Goal: Task Accomplishment & Management: Manage account settings

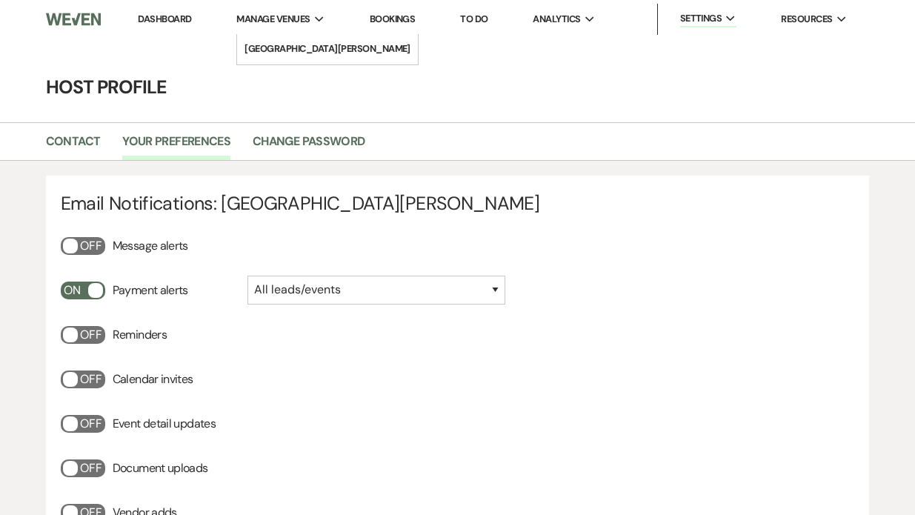
click at [310, 16] on span "Manage Venues" at bounding box center [272, 19] width 73 height 15
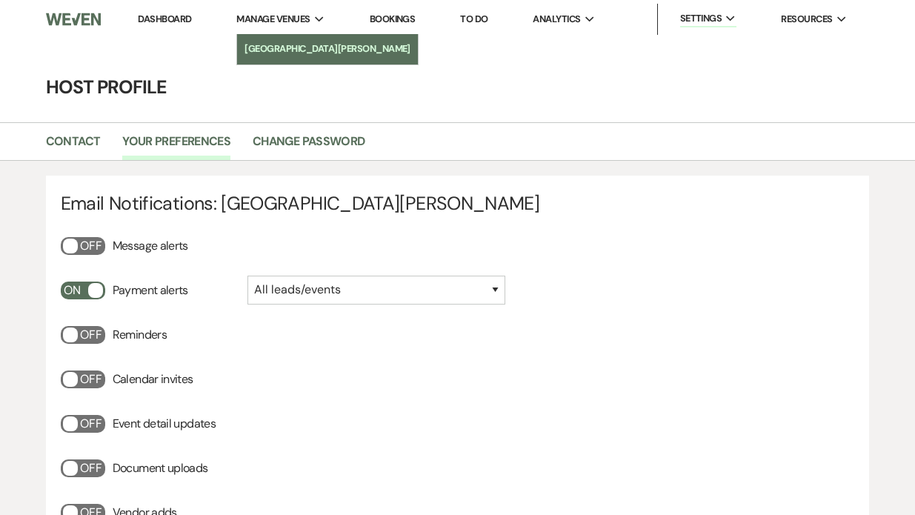
click at [312, 43] on li "[GEOGRAPHIC_DATA][PERSON_NAME]" at bounding box center [327, 48] width 166 height 15
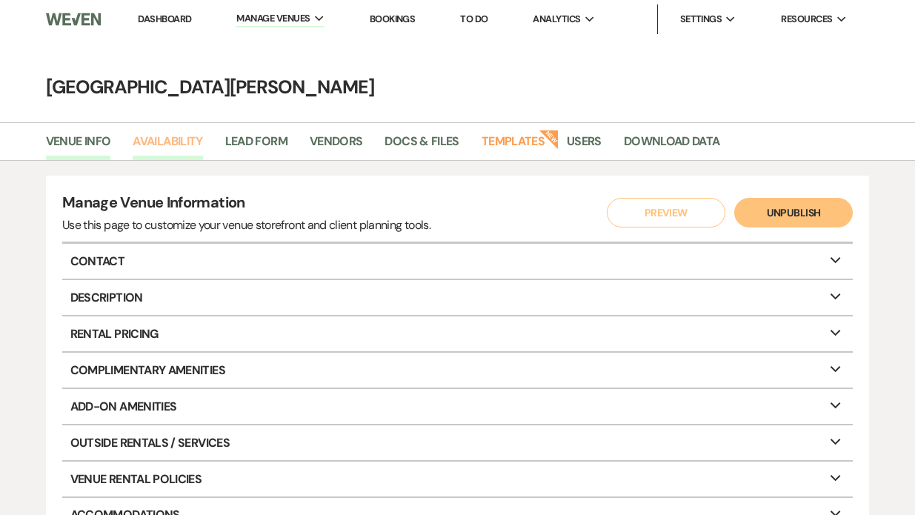
click at [170, 146] on link "Availability" at bounding box center [168, 146] width 70 height 28
select select "3"
select select "2026"
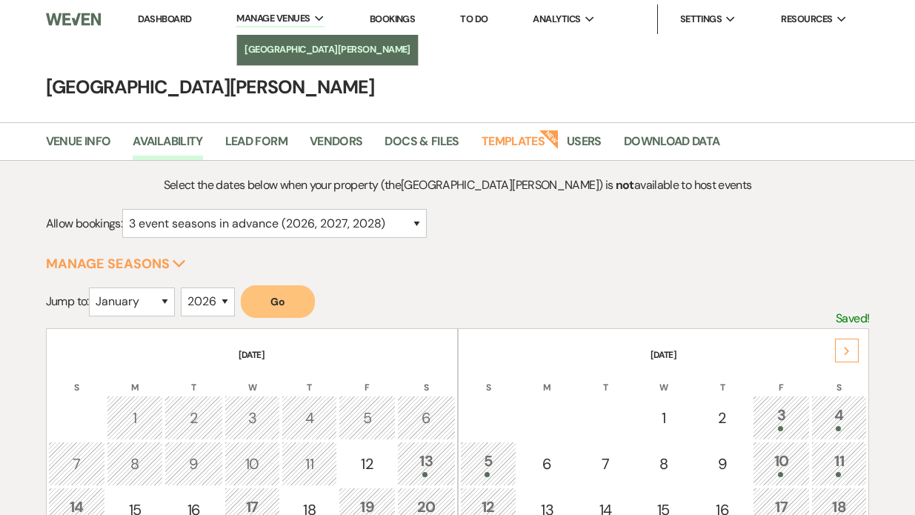
click at [287, 48] on li "[GEOGRAPHIC_DATA][PERSON_NAME]" at bounding box center [327, 49] width 166 height 15
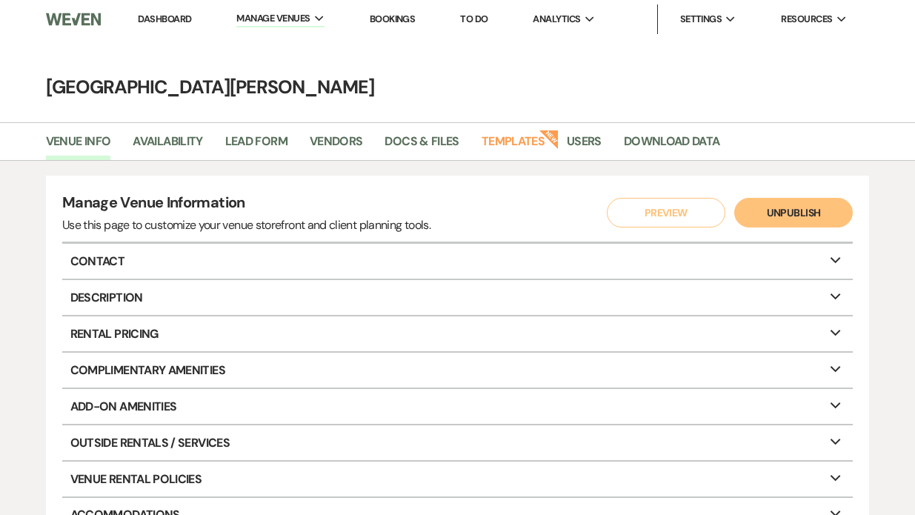
click at [163, 21] on link "Dashboard" at bounding box center [164, 19] width 53 height 13
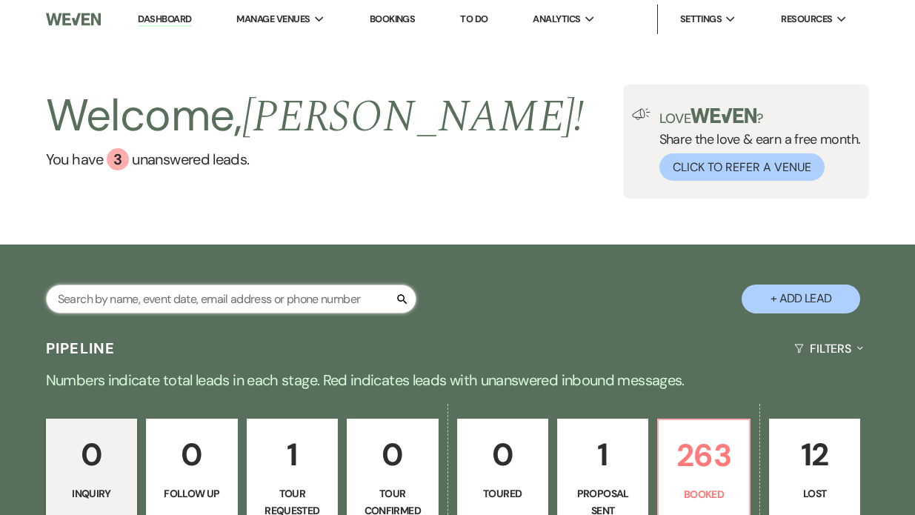
click at [89, 293] on input "text" at bounding box center [231, 298] width 370 height 29
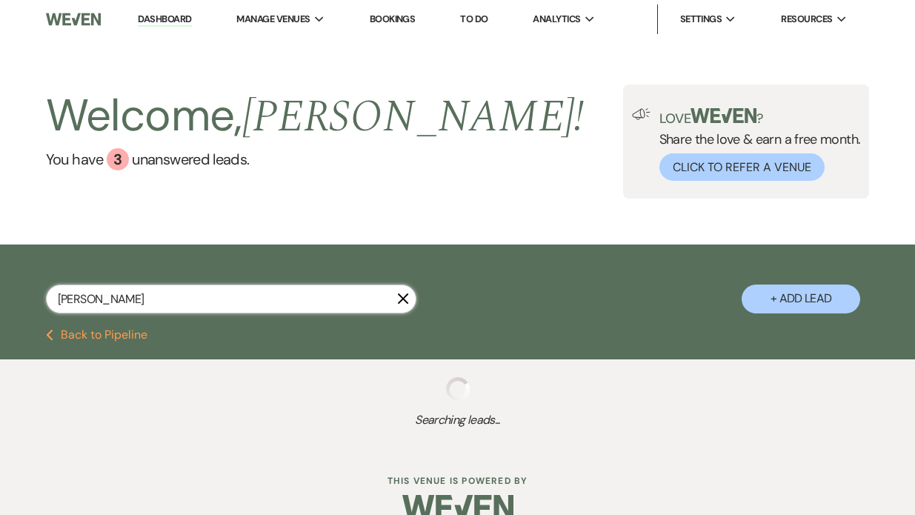
type input "[PERSON_NAME]"
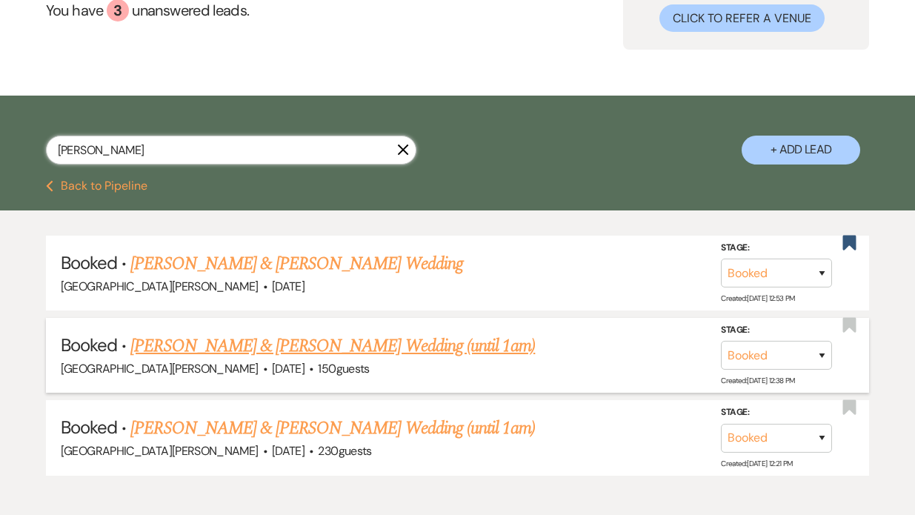
scroll to position [151, 0]
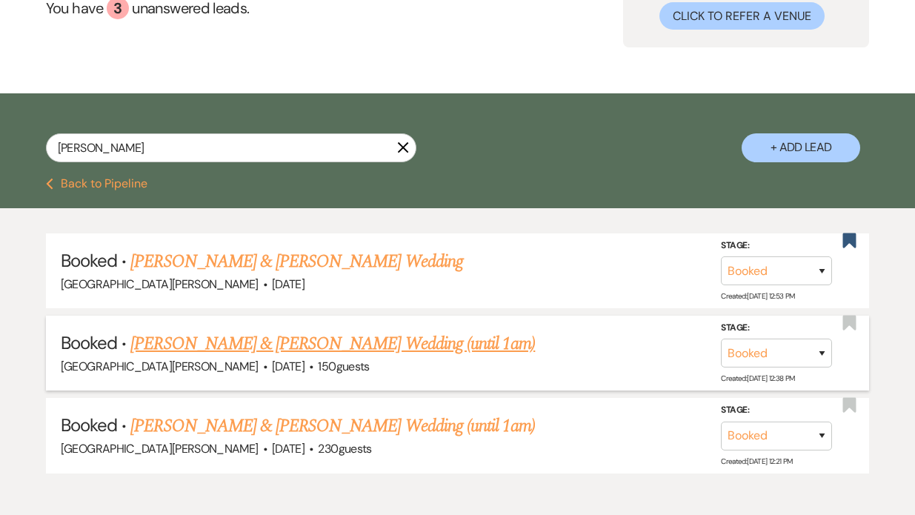
click at [258, 347] on link "[PERSON_NAME] & [PERSON_NAME] Wedding (until 1am)" at bounding box center [332, 343] width 404 height 27
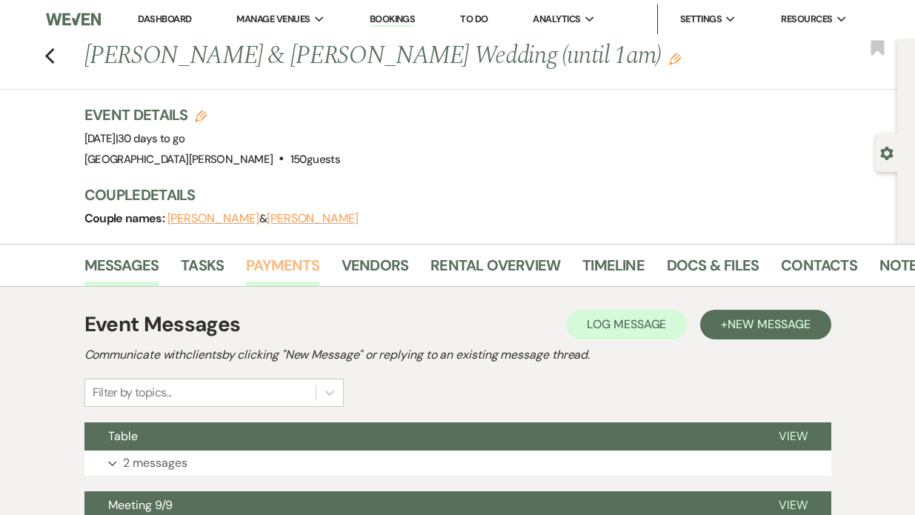
click at [295, 258] on link "Payments" at bounding box center [282, 269] width 73 height 33
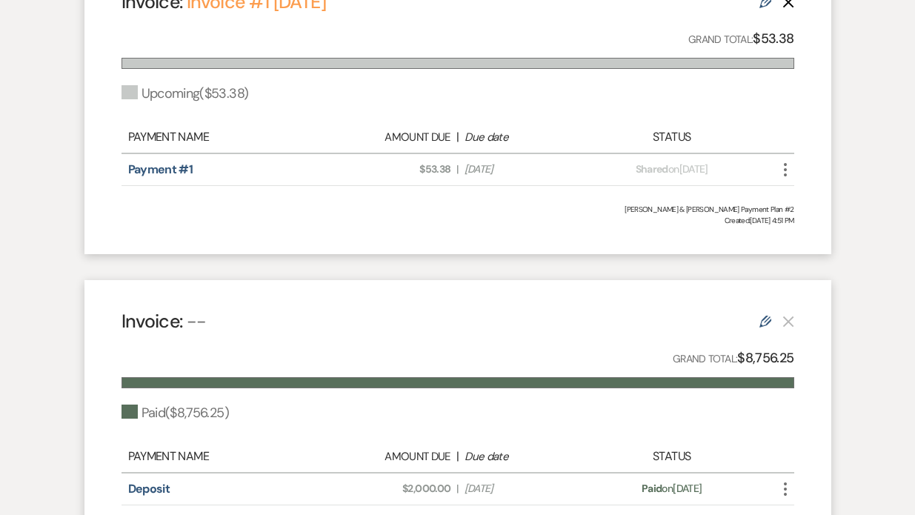
scroll to position [475, 0]
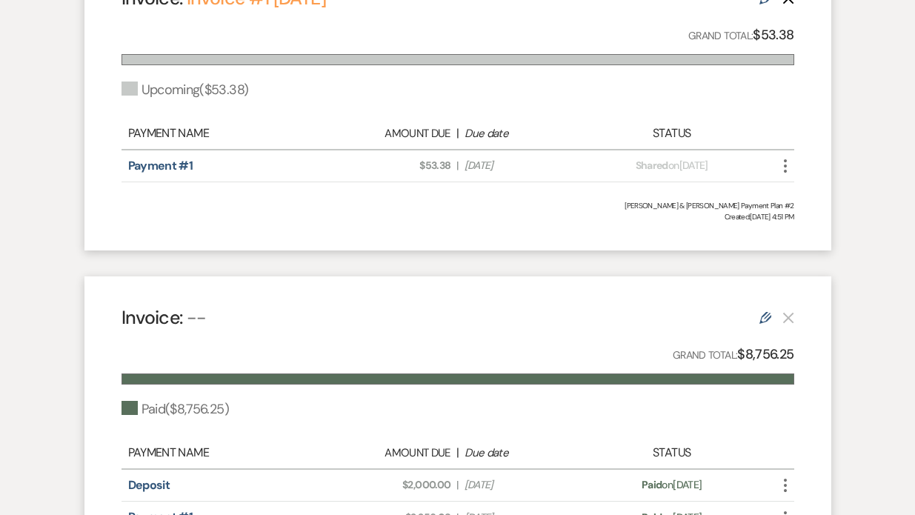
click at [786, 166] on use "button" at bounding box center [785, 165] width 3 height 13
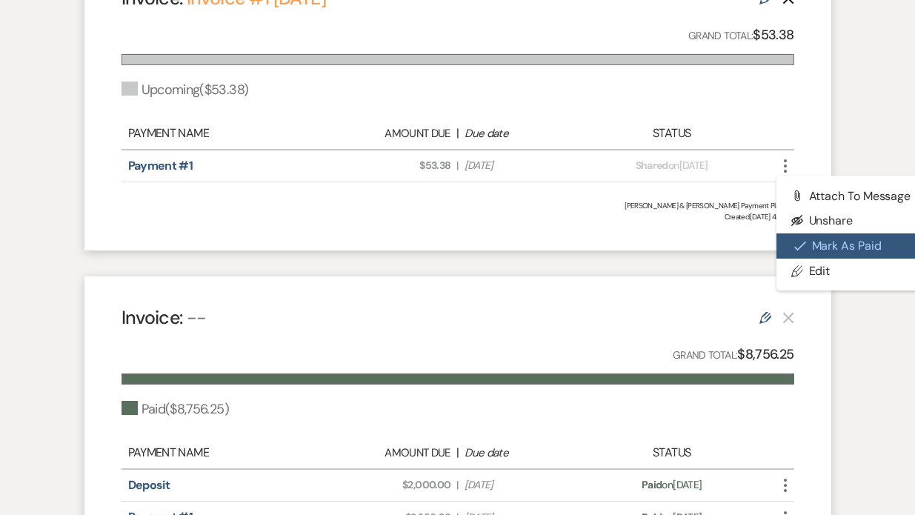
click at [804, 241] on use "button" at bounding box center [800, 246] width 12 height 10
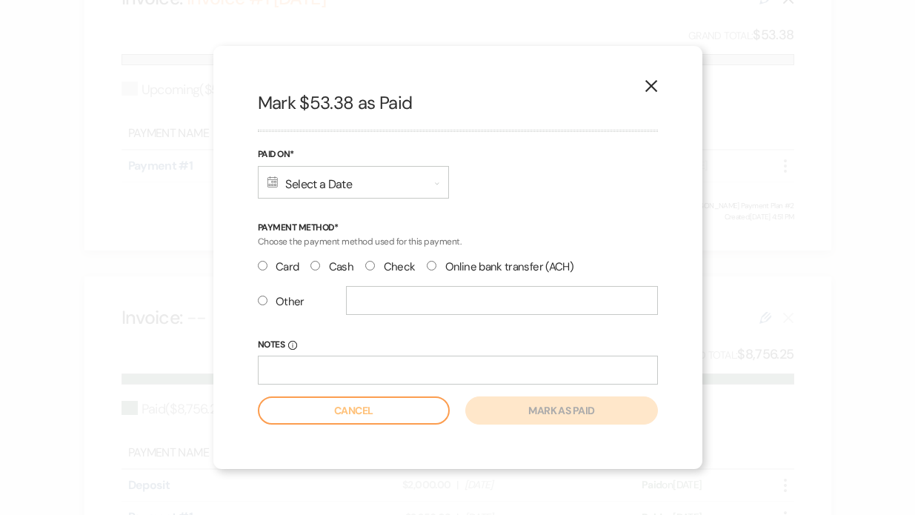
click at [262, 270] on label "Card" at bounding box center [278, 267] width 41 height 20
click at [262, 270] on input "Card" at bounding box center [263, 266] width 10 height 10
radio input "true"
click at [327, 185] on div "Calendar Select a Date Expand" at bounding box center [353, 182] width 191 height 33
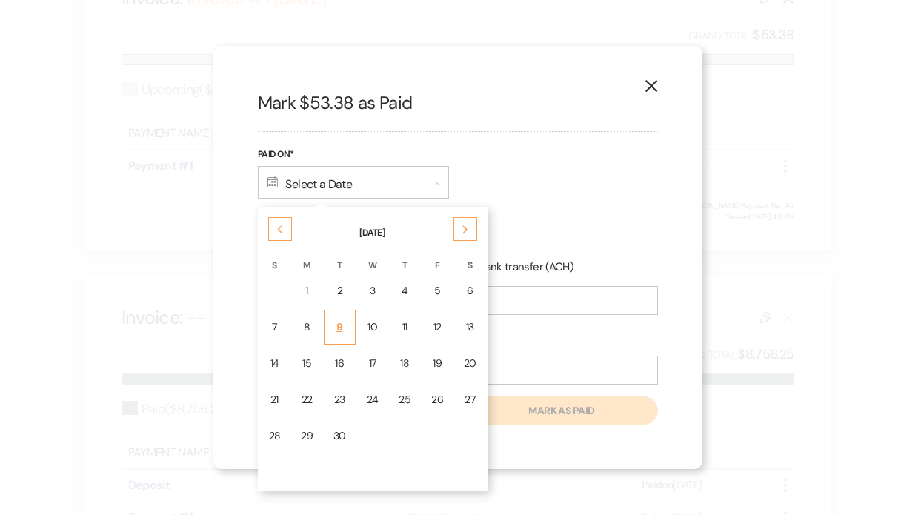
click at [337, 321] on div "9" at bounding box center [339, 327] width 13 height 16
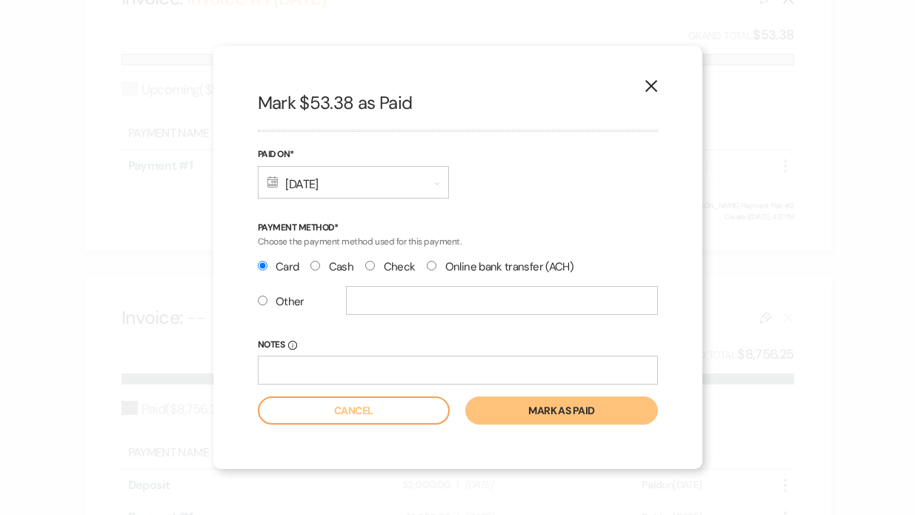
click at [501, 408] on button "Mark as paid" at bounding box center [561, 410] width 192 height 28
